Goal: Navigation & Orientation: Find specific page/section

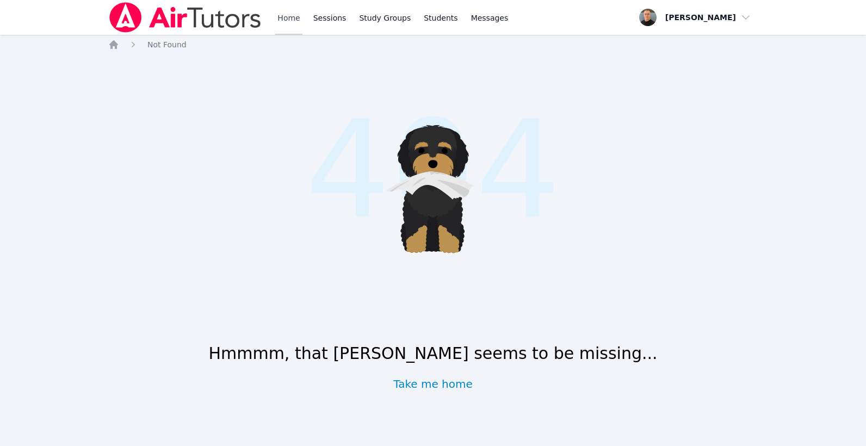
click at [287, 26] on link "Home" at bounding box center [288, 17] width 27 height 35
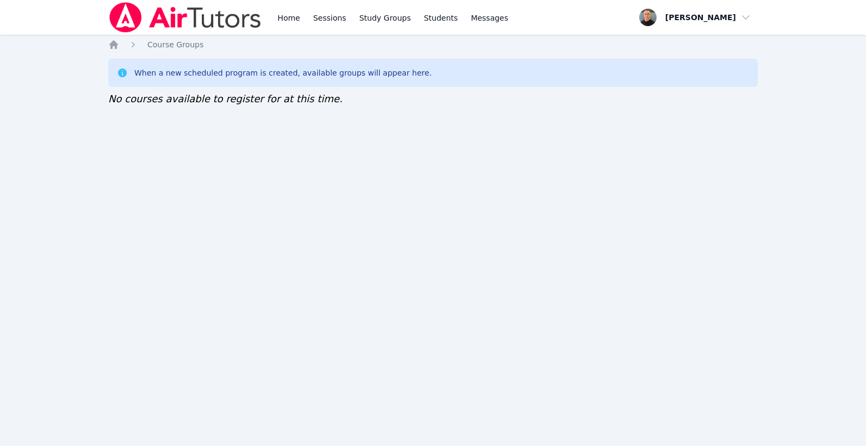
click at [519, 164] on div "Home Sessions Study Groups Students Messages Open user menu Taylor Arnold Open …" at bounding box center [433, 223] width 866 height 446
